Goal: Task Accomplishment & Management: Use online tool/utility

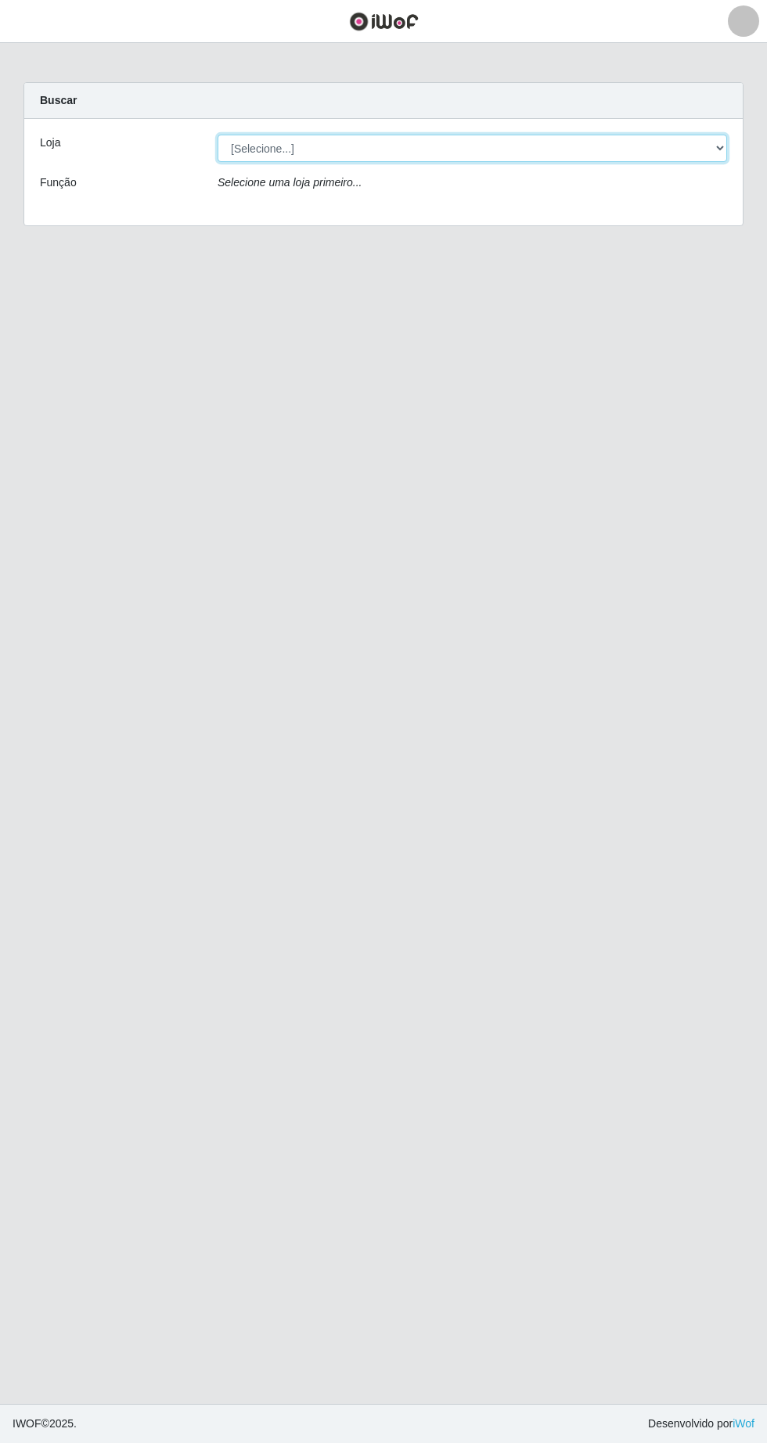
click at [343, 144] on select "[Selecione...] Extrabom - Loja 05 [GEOGRAPHIC_DATA]" at bounding box center [472, 148] width 509 height 27
select select "494"
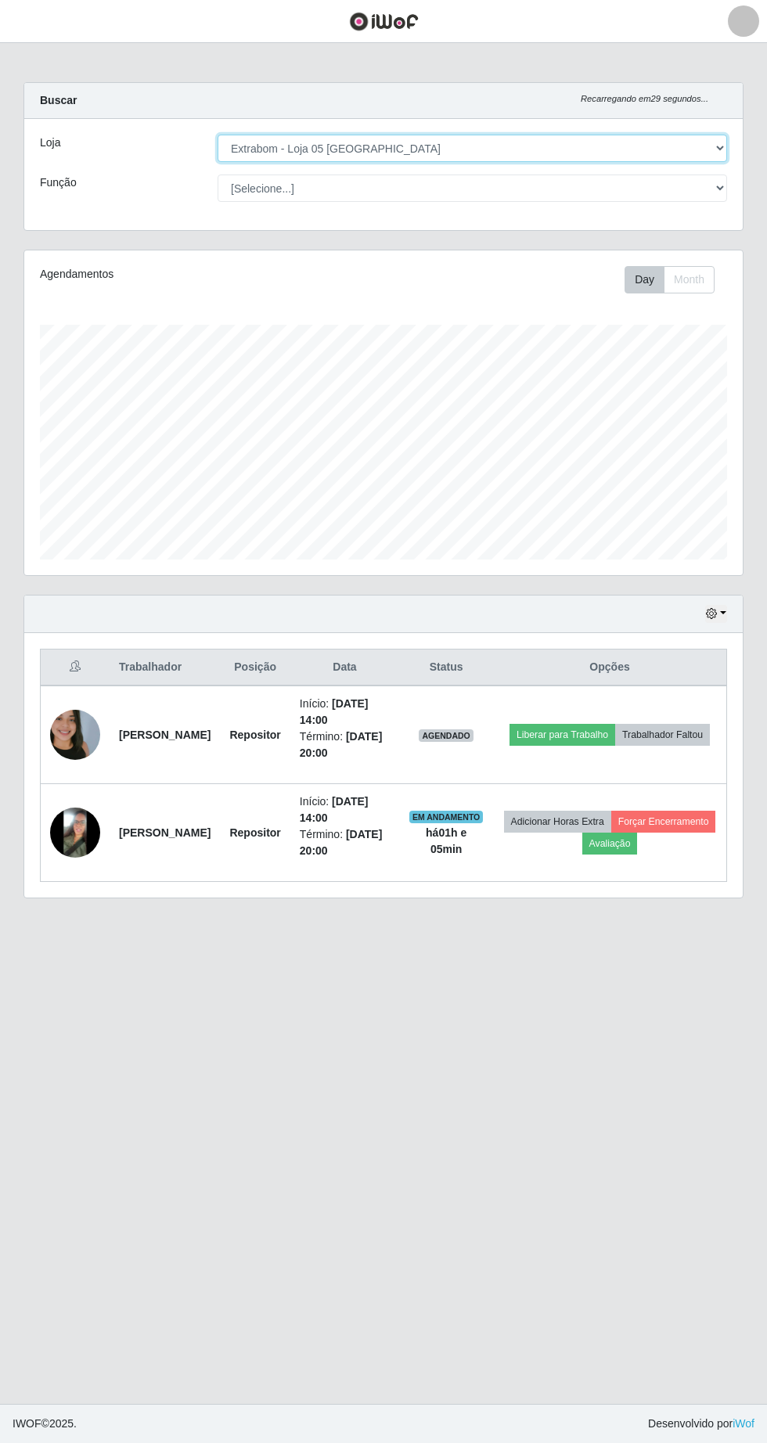
scroll to position [325, 718]
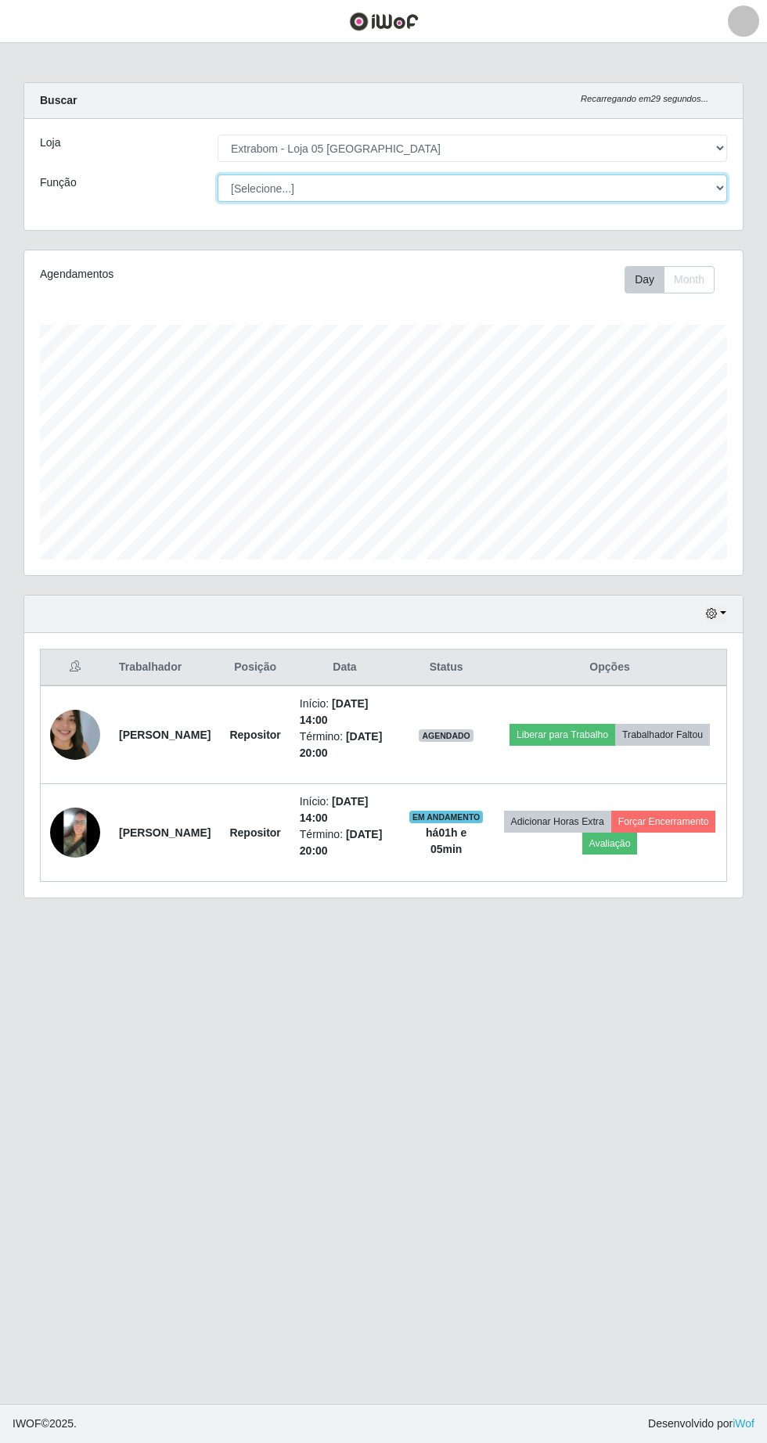
click at [386, 185] on select "[Selecione...] Repositor Repositor + Repositor ++" at bounding box center [472, 187] width 509 height 27
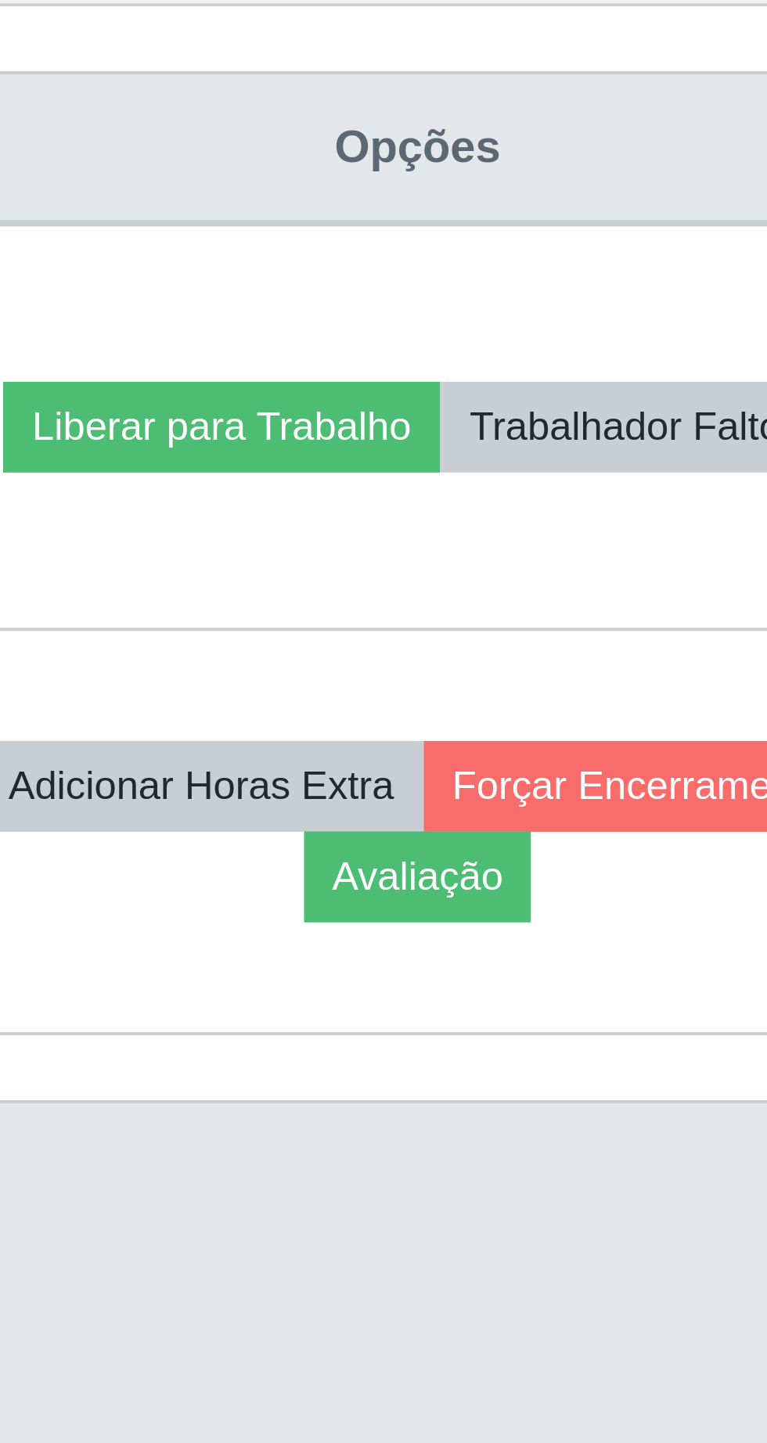
scroll to position [3, 0]
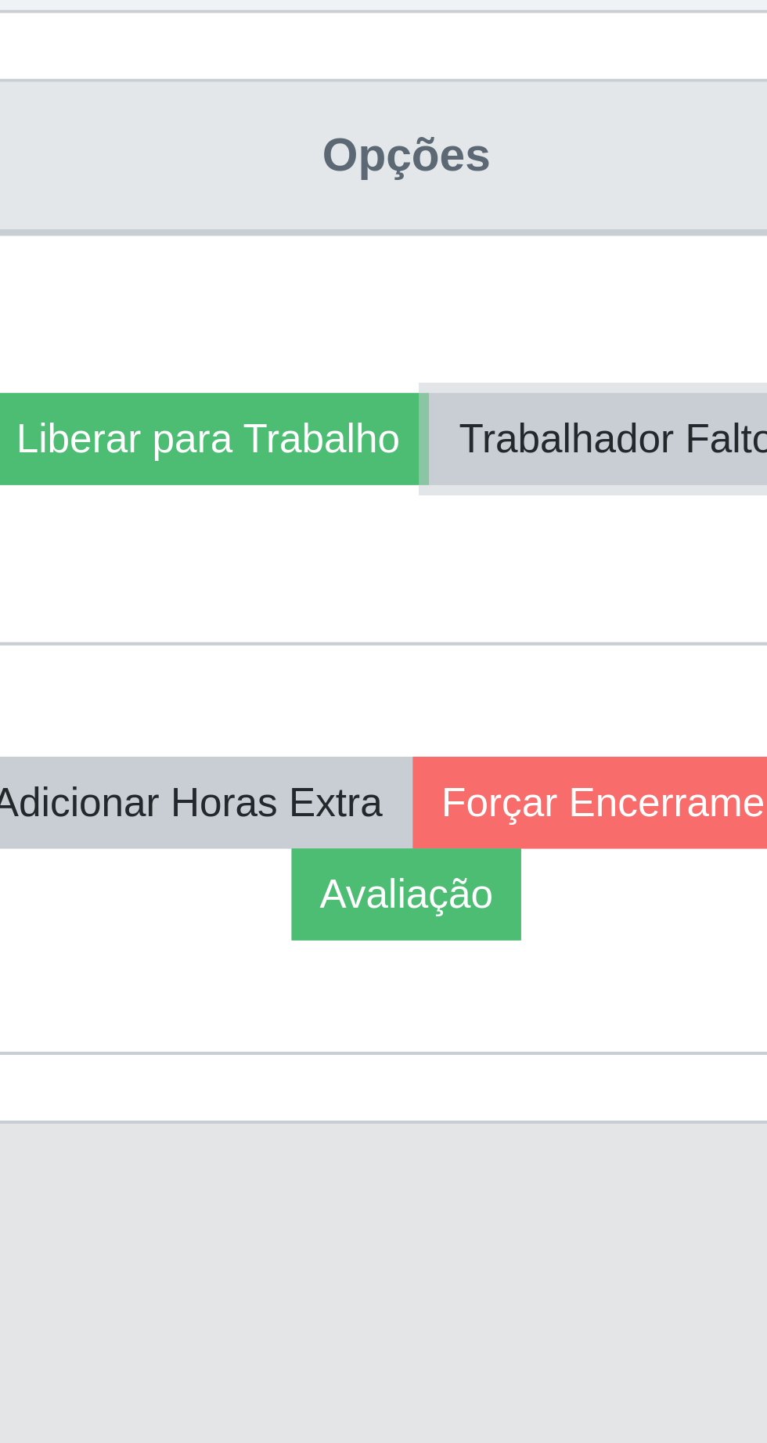
click at [655, 742] on button "Trabalhador Faltou" at bounding box center [662, 735] width 95 height 22
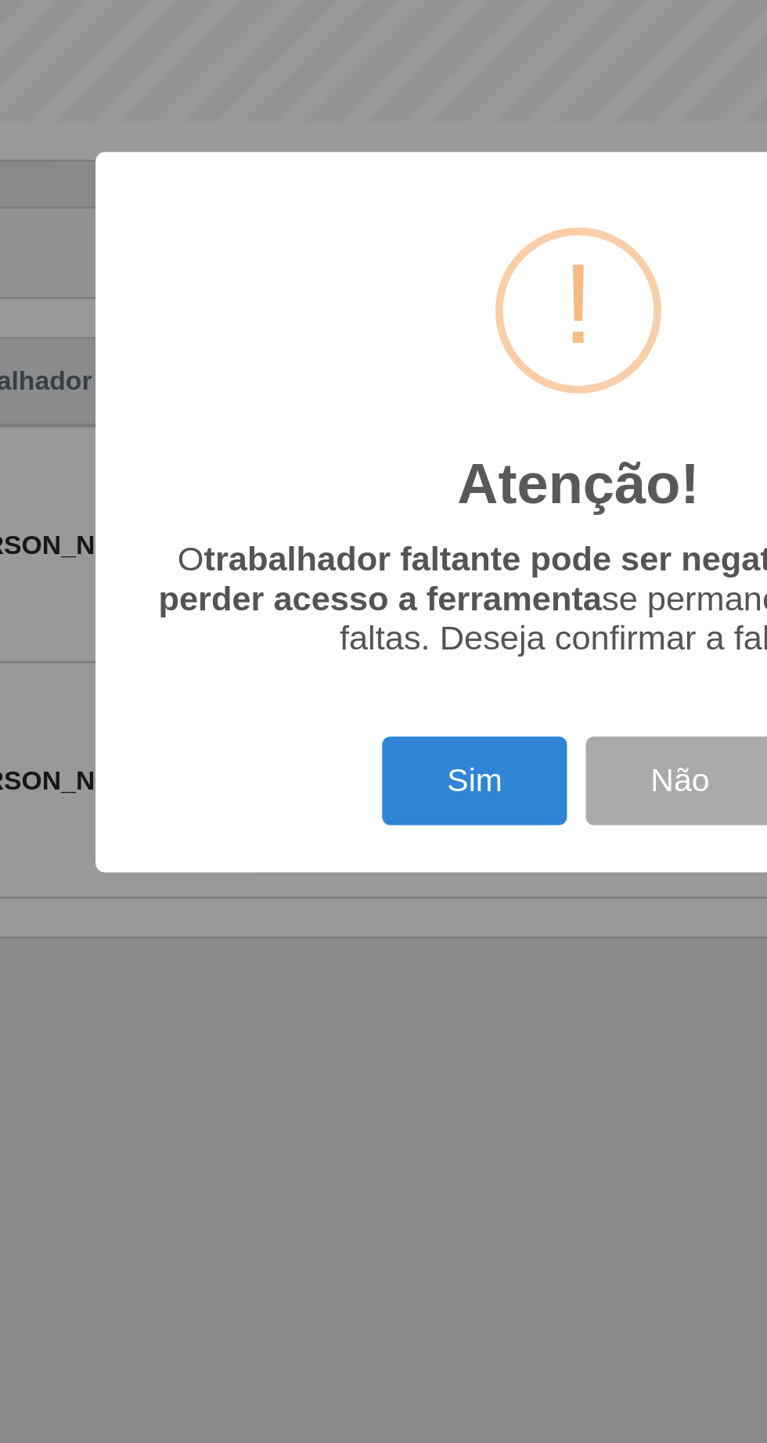
click at [333, 833] on button "Sim" at bounding box center [340, 833] width 76 height 37
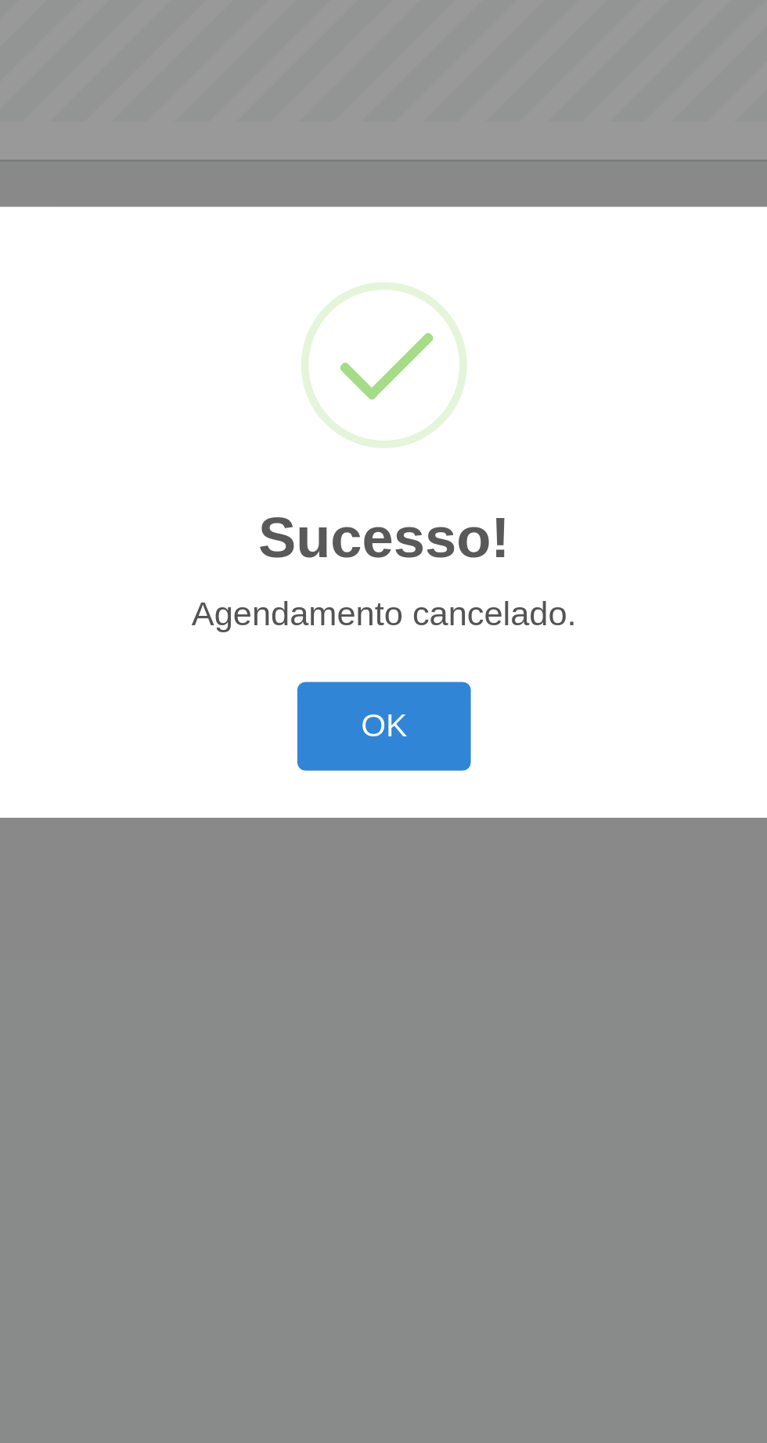
click at [397, 804] on button "OK" at bounding box center [383, 810] width 73 height 37
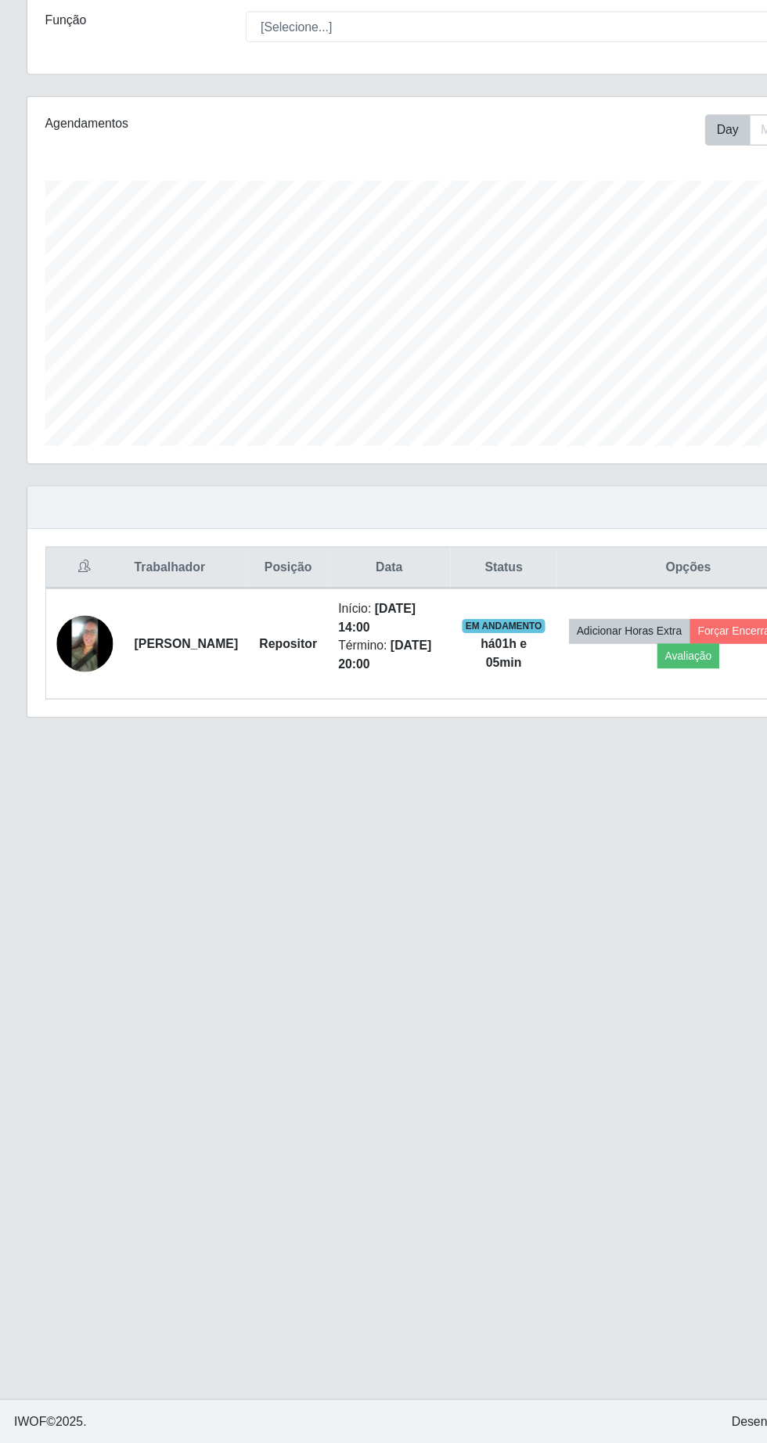
scroll to position [7, 0]
